Goal: Unclear: Browse casually

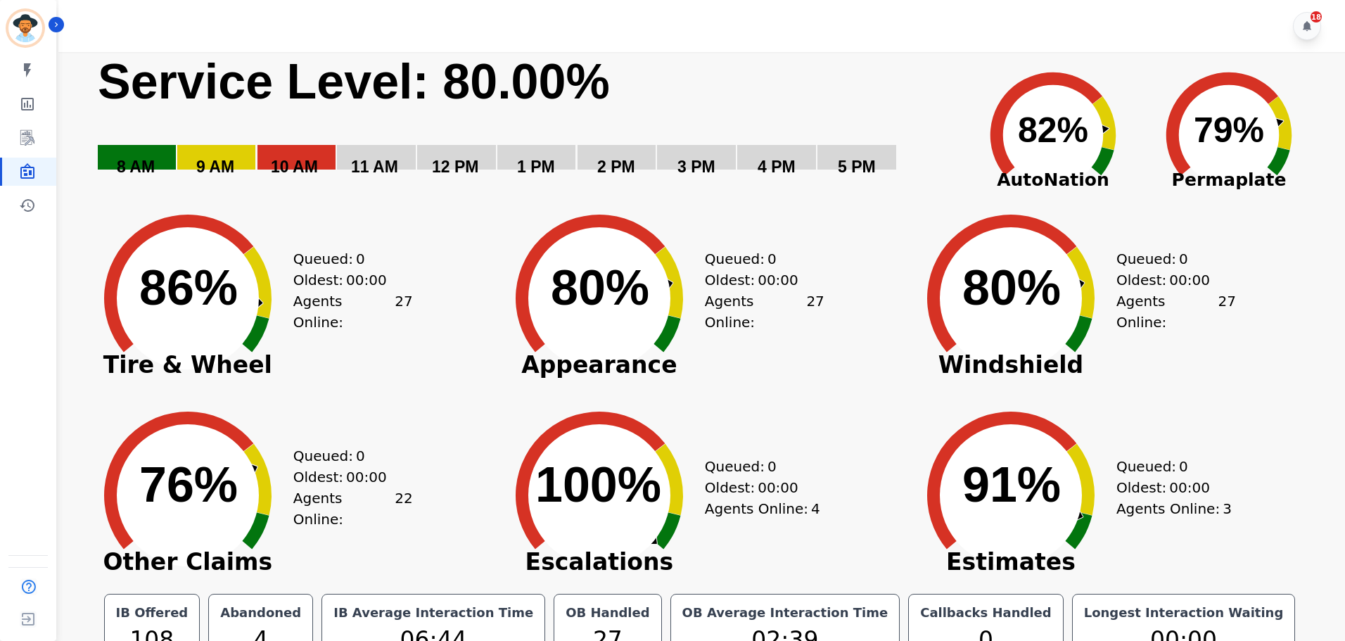
click at [382, 29] on div "18" at bounding box center [703, 26] width 1291 height 52
